Goal: Transaction & Acquisition: Purchase product/service

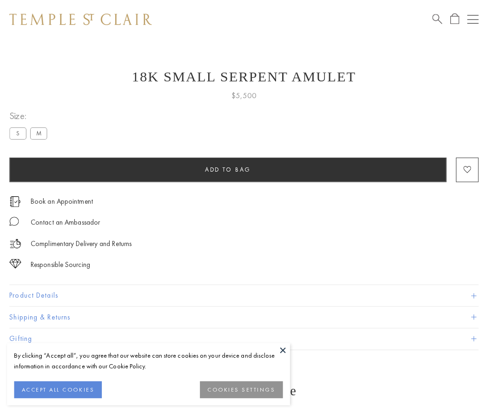
scroll to position [22, 0]
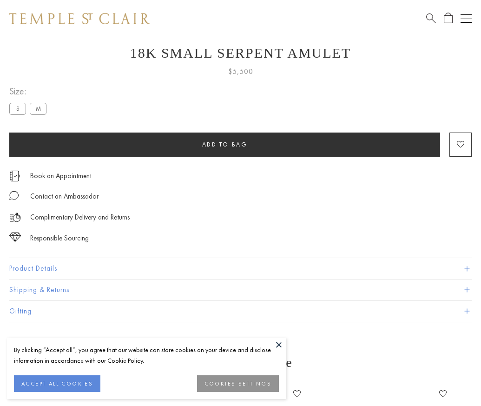
click at [225, 144] on span "Add to bag" at bounding box center [225, 144] width 46 height 8
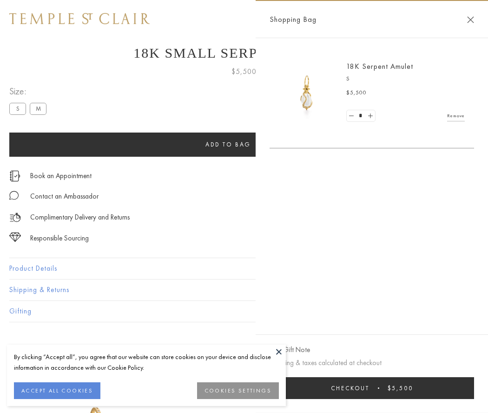
click at [372, 388] on button "Checkout $5,500" at bounding box center [372, 388] width 205 height 22
